Goal: Task Accomplishment & Management: Manage account settings

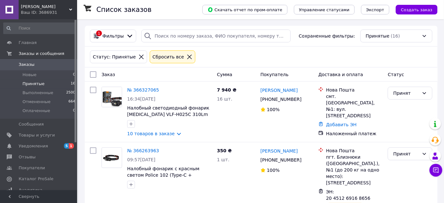
click at [115, 98] on img at bounding box center [112, 97] width 20 height 20
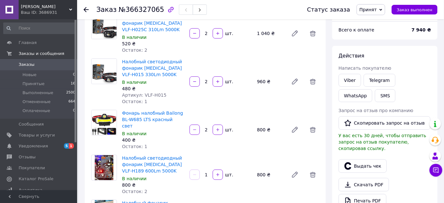
scroll to position [29, 0]
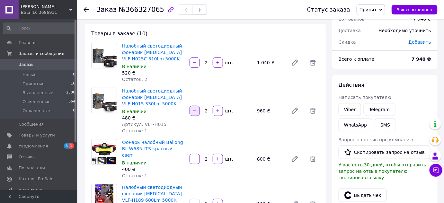
click at [193, 113] on button "button" at bounding box center [195, 111] width 10 height 10
type input "1"
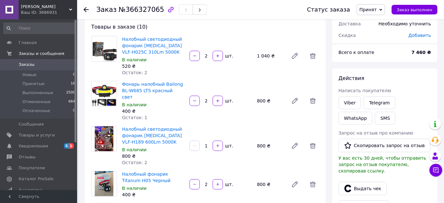
scroll to position [0, 0]
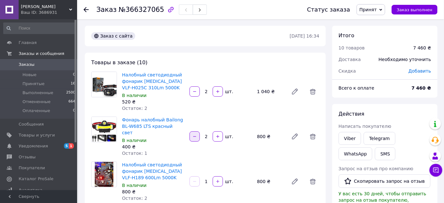
click at [198, 132] on button "button" at bounding box center [195, 136] width 10 height 10
type input "1"
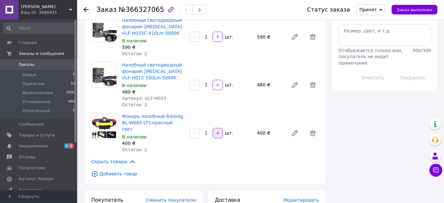
scroll to position [350, 0]
click at [40, 84] on span "Принятые" at bounding box center [33, 84] width 22 height 6
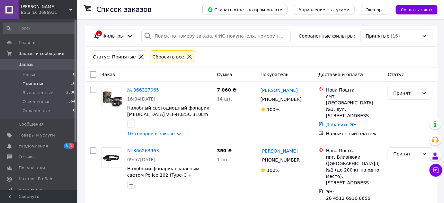
click at [69, 12] on div "Ваш ID: 3686931" at bounding box center [49, 13] width 56 height 6
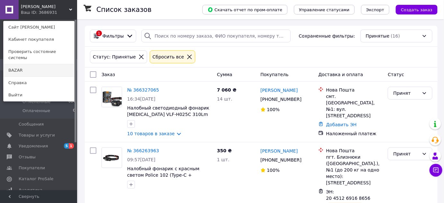
click at [57, 64] on link "BAZAR" at bounding box center [39, 70] width 71 height 12
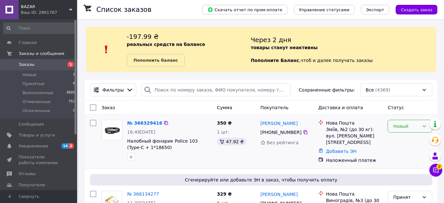
click at [408, 125] on div "Новый" at bounding box center [406, 126] width 26 height 7
click at [405, 138] on li "Принят" at bounding box center [410, 140] width 44 height 12
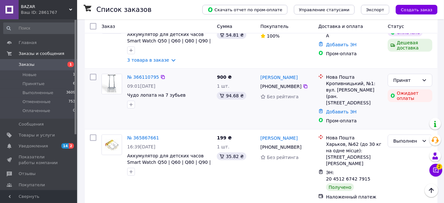
scroll to position [234, 0]
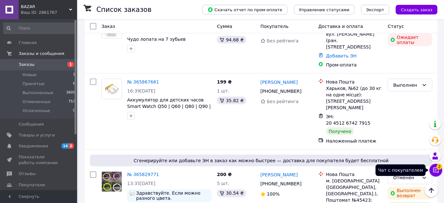
click at [434, 169] on icon at bounding box center [436, 170] width 6 height 6
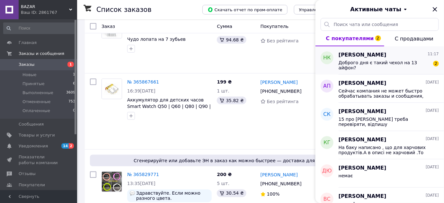
click at [381, 67] on div "Доброго дня є такий чехол на 13 айфон?" at bounding box center [384, 65] width 91 height 10
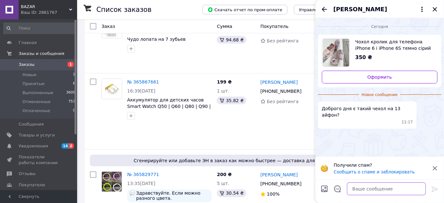
click at [364, 186] on textarea at bounding box center [386, 188] width 79 height 13
type textarea "добрий"
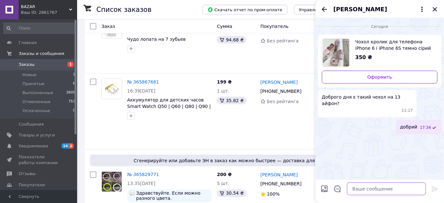
type textarea "є"
drag, startPoint x: 432, startPoint y: 9, endPoint x: 420, endPoint y: 48, distance: 40.7
click at [432, 9] on icon "Закрыть" at bounding box center [435, 9] width 8 height 8
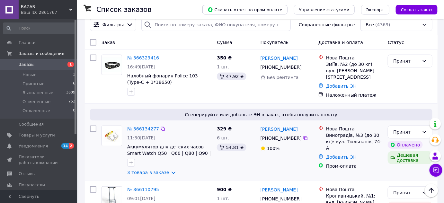
scroll to position [58, 0]
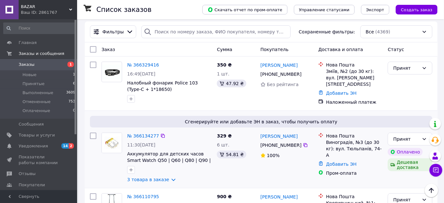
click at [114, 139] on img at bounding box center [112, 143] width 20 height 20
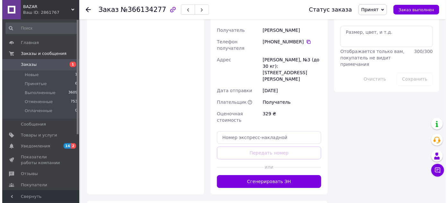
scroll to position [584, 0]
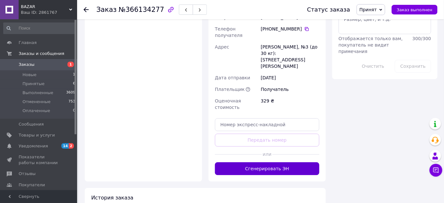
click at [279, 162] on button "Сгенерировать ЭН" at bounding box center [267, 168] width 104 height 13
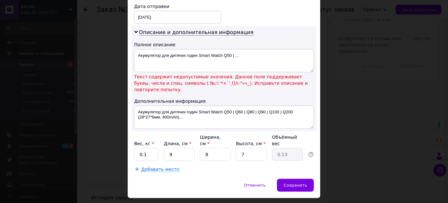
scroll to position [307, 0]
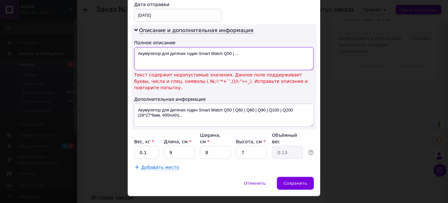
drag, startPoint x: 222, startPoint y: 52, endPoint x: 296, endPoint y: 59, distance: 74.8
click at [296, 59] on textarea "Акумулятор для дитячих годин Smart Watch Q50 | ..." at bounding box center [224, 58] width 180 height 23
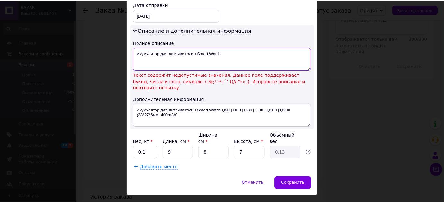
scroll to position [293, 0]
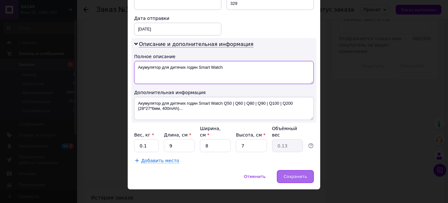
type textarea "Акумулятор для дитячих годин Smart Watch"
click at [293, 174] on span "Сохранить" at bounding box center [295, 176] width 23 height 5
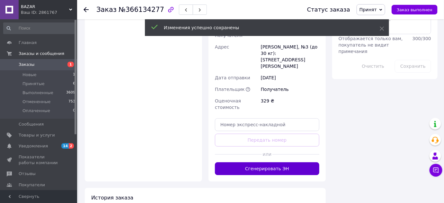
click at [269, 162] on button "Сгенерировать ЭН" at bounding box center [267, 168] width 104 height 13
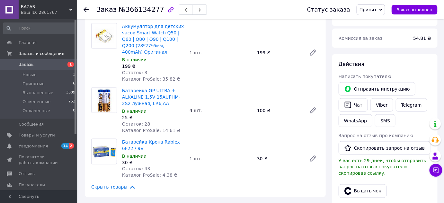
scroll to position [234, 0]
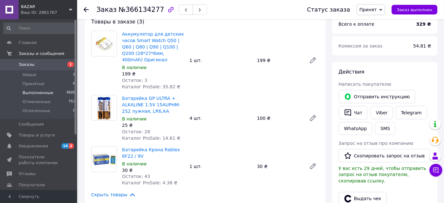
drag, startPoint x: 35, startPoint y: 85, endPoint x: 47, endPoint y: 90, distance: 12.6
click at [35, 85] on span "Принятые" at bounding box center [33, 84] width 22 height 6
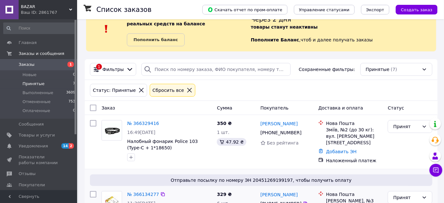
scroll to position [58, 0]
